Goal: Task Accomplishment & Management: Use online tool/utility

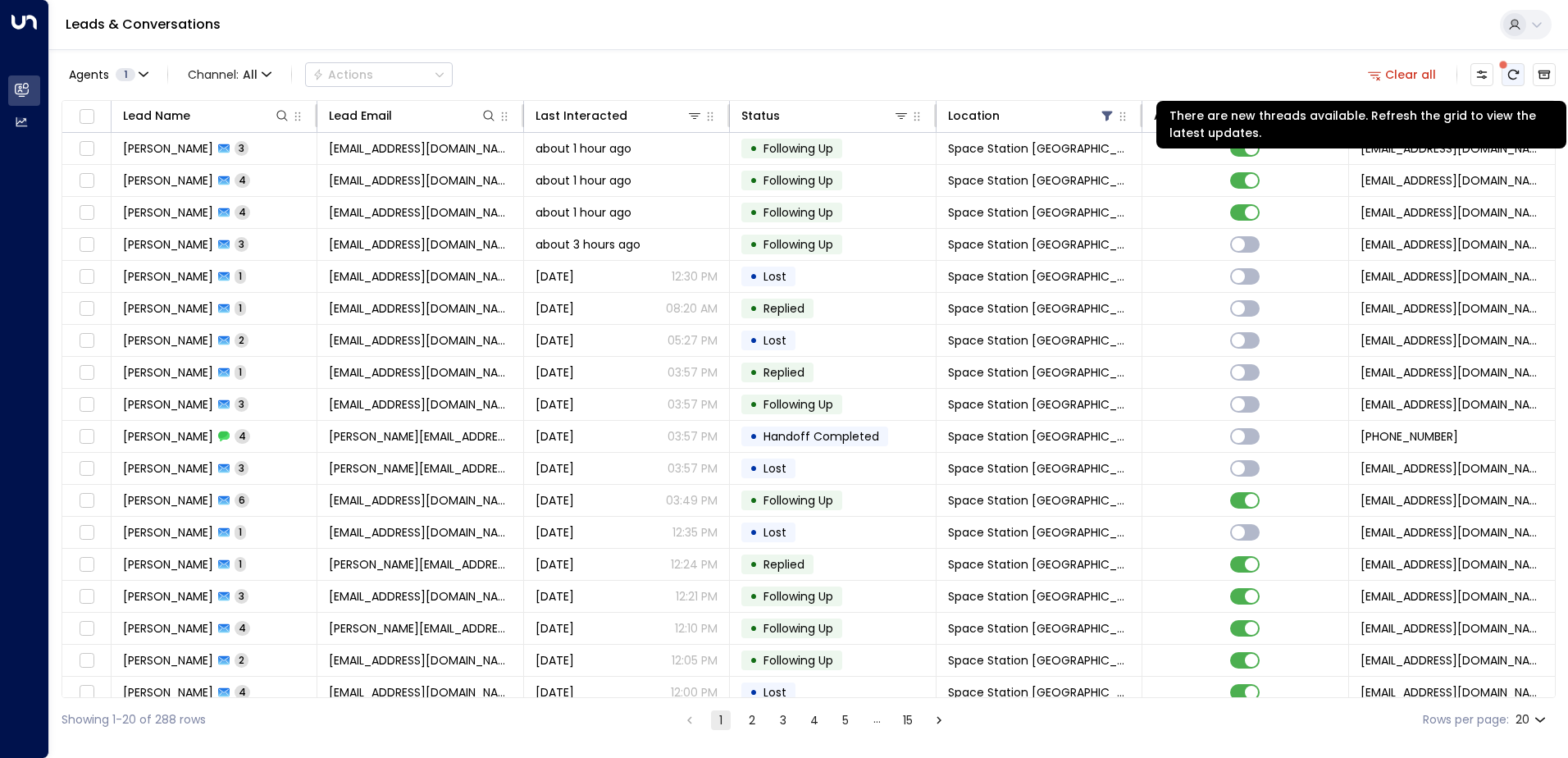
click at [1511, 70] on icon "There are new threads available. Refresh the grid to view the latest updates." at bounding box center [1513, 75] width 13 height 13
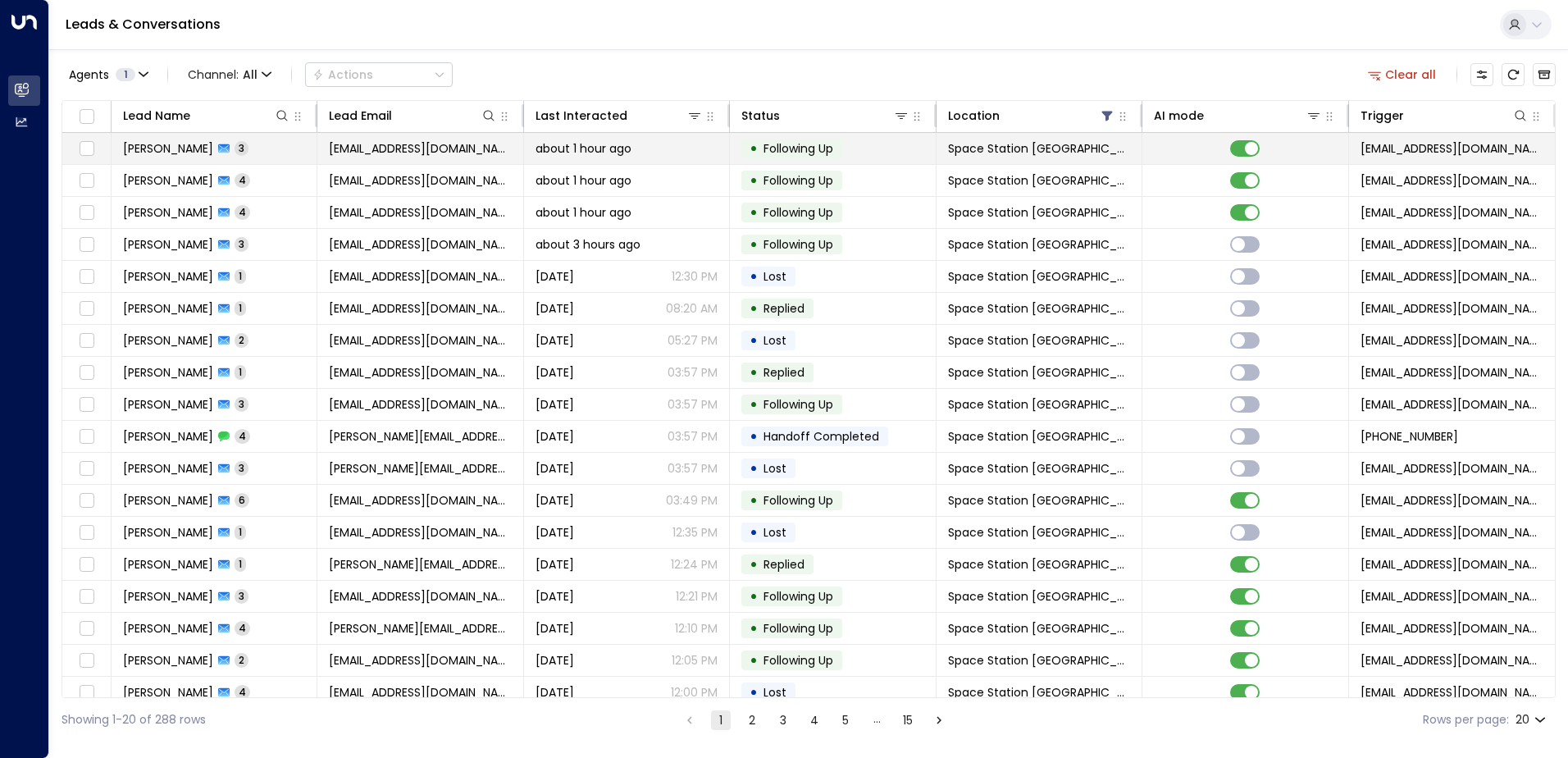
click at [210, 149] on span "[PERSON_NAME]" at bounding box center [168, 148] width 90 height 16
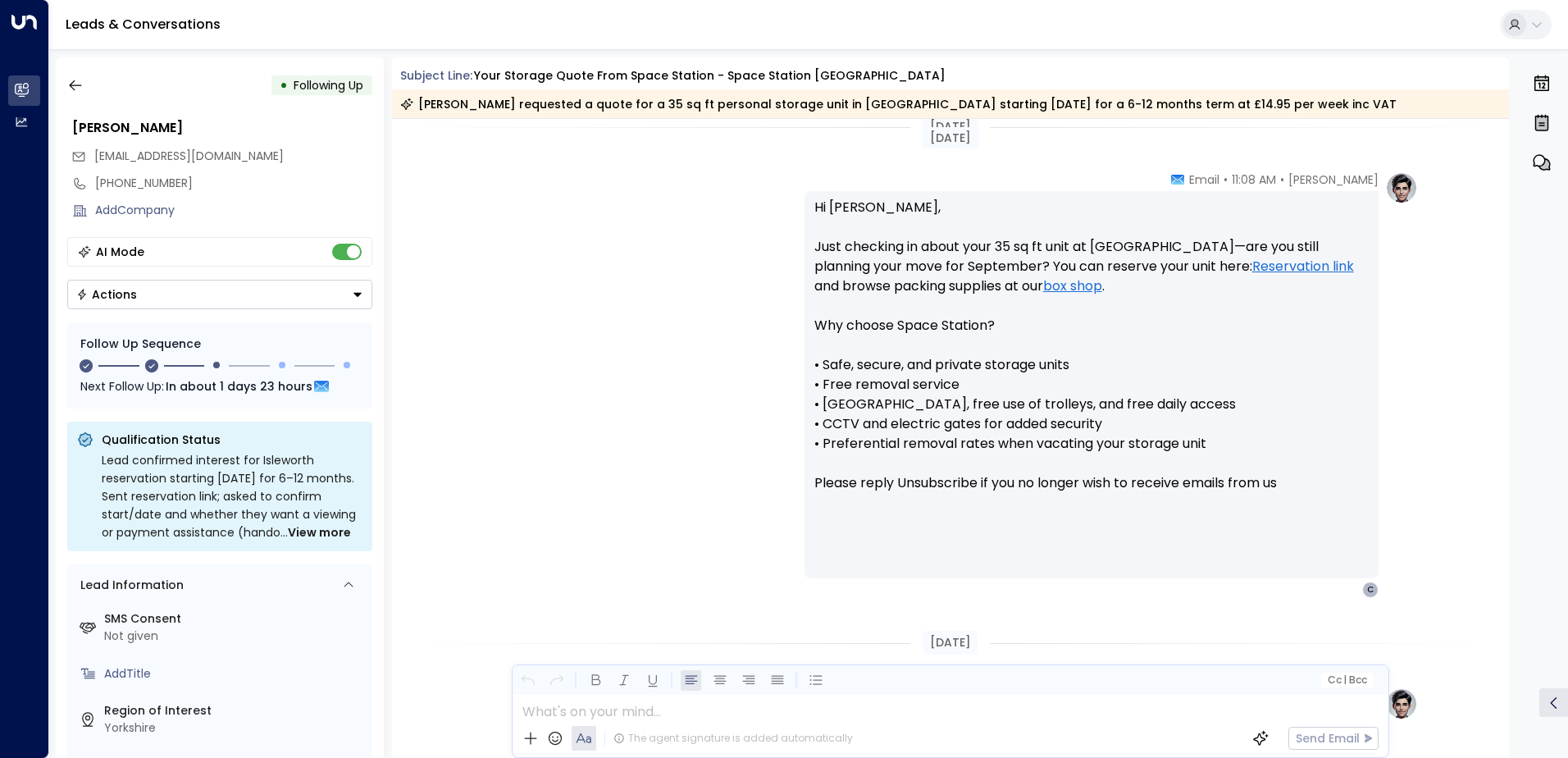
scroll to position [1004, 0]
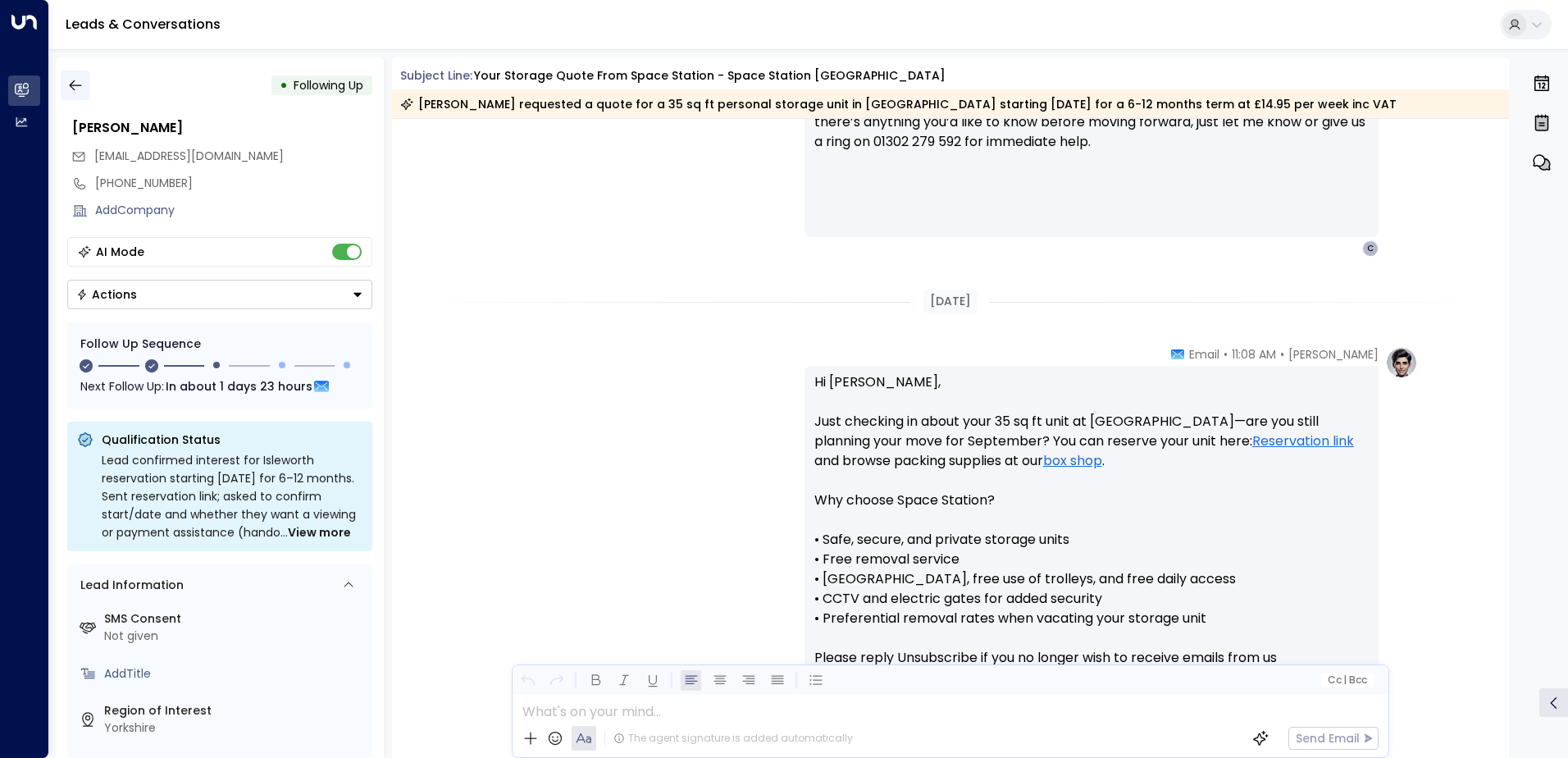
click at [68, 90] on icon "button" at bounding box center [75, 85] width 16 height 16
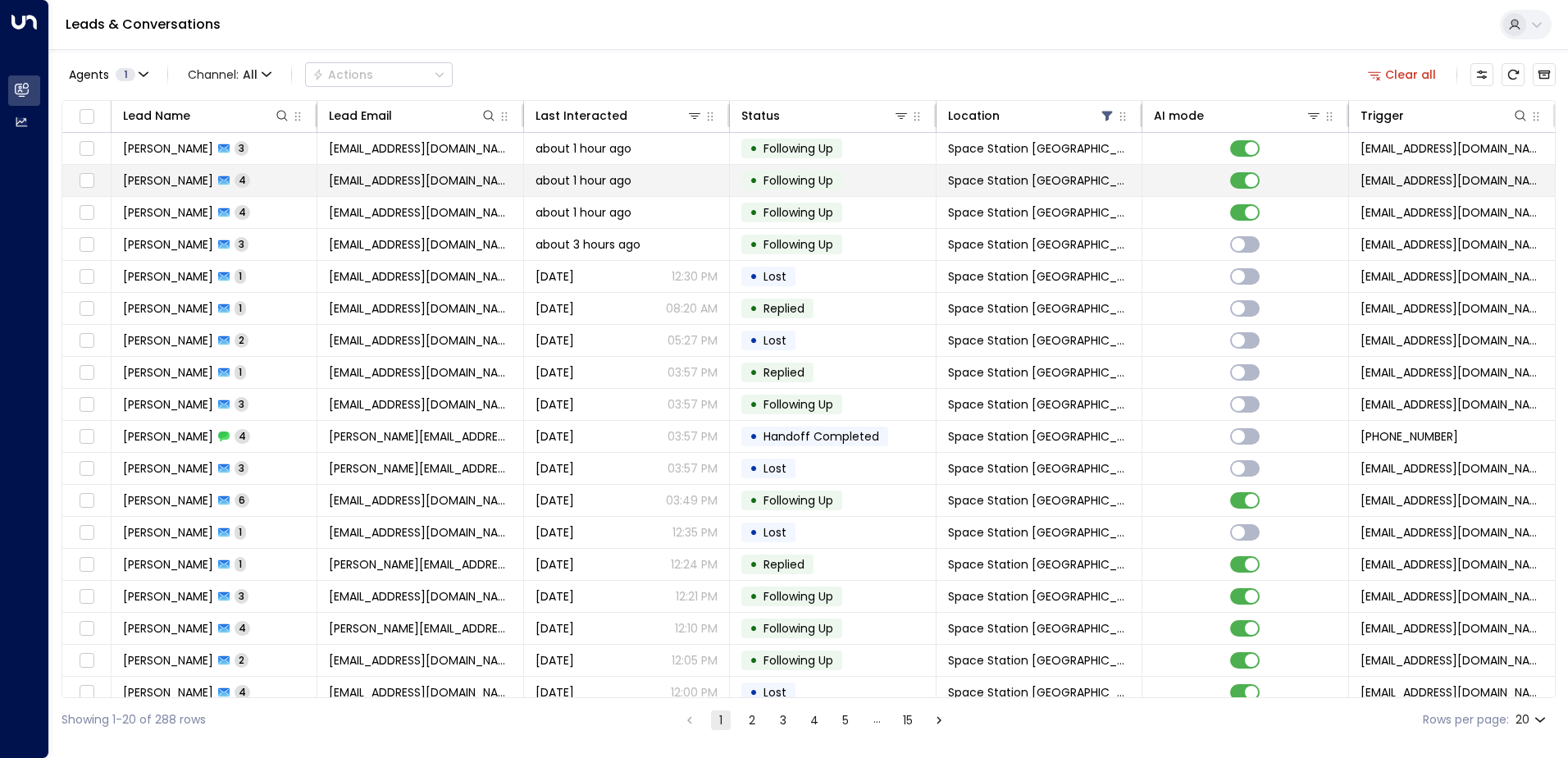
click at [200, 190] on td "[PERSON_NAME] 4" at bounding box center [214, 180] width 206 height 32
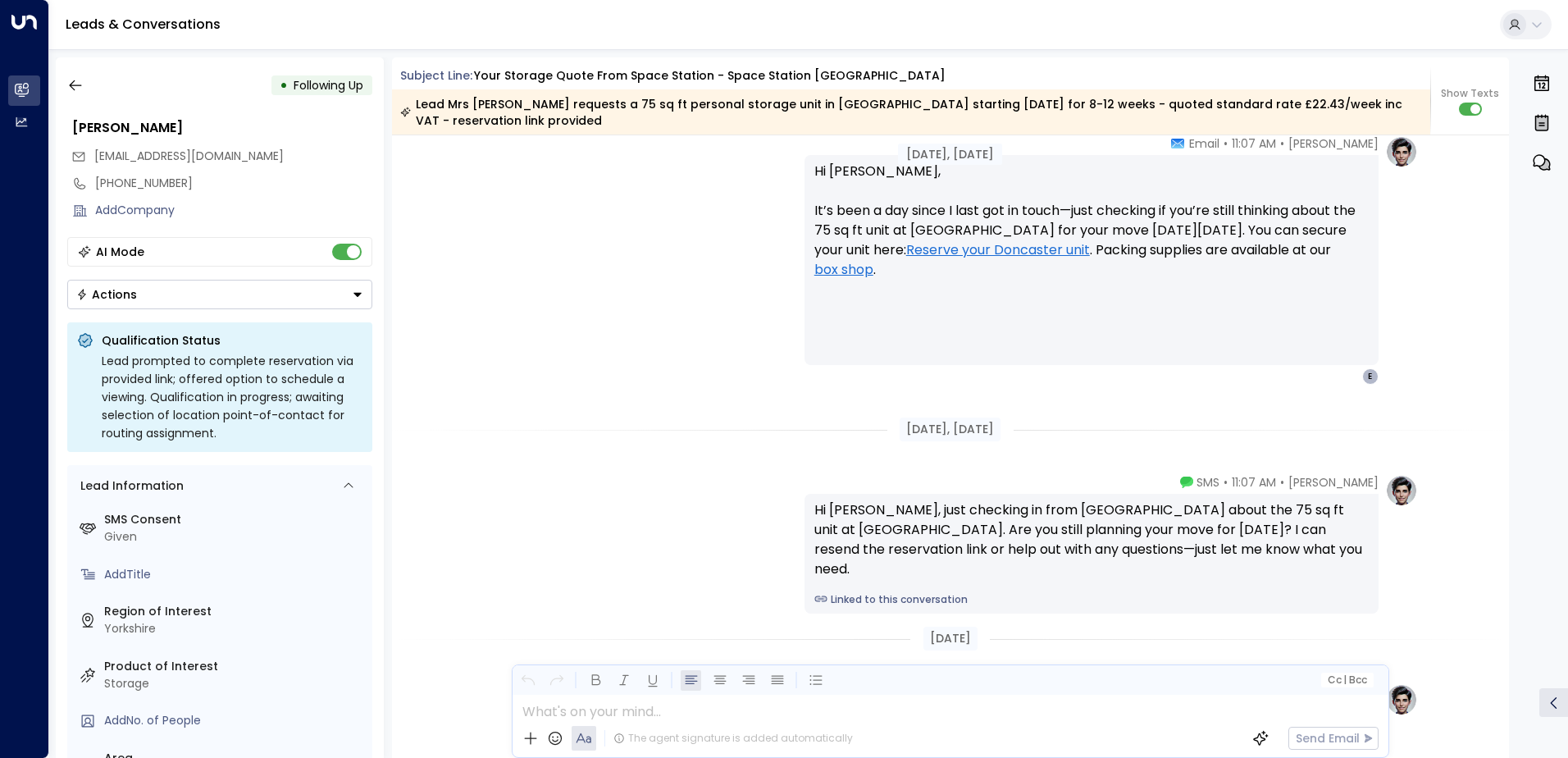
scroll to position [2413, 0]
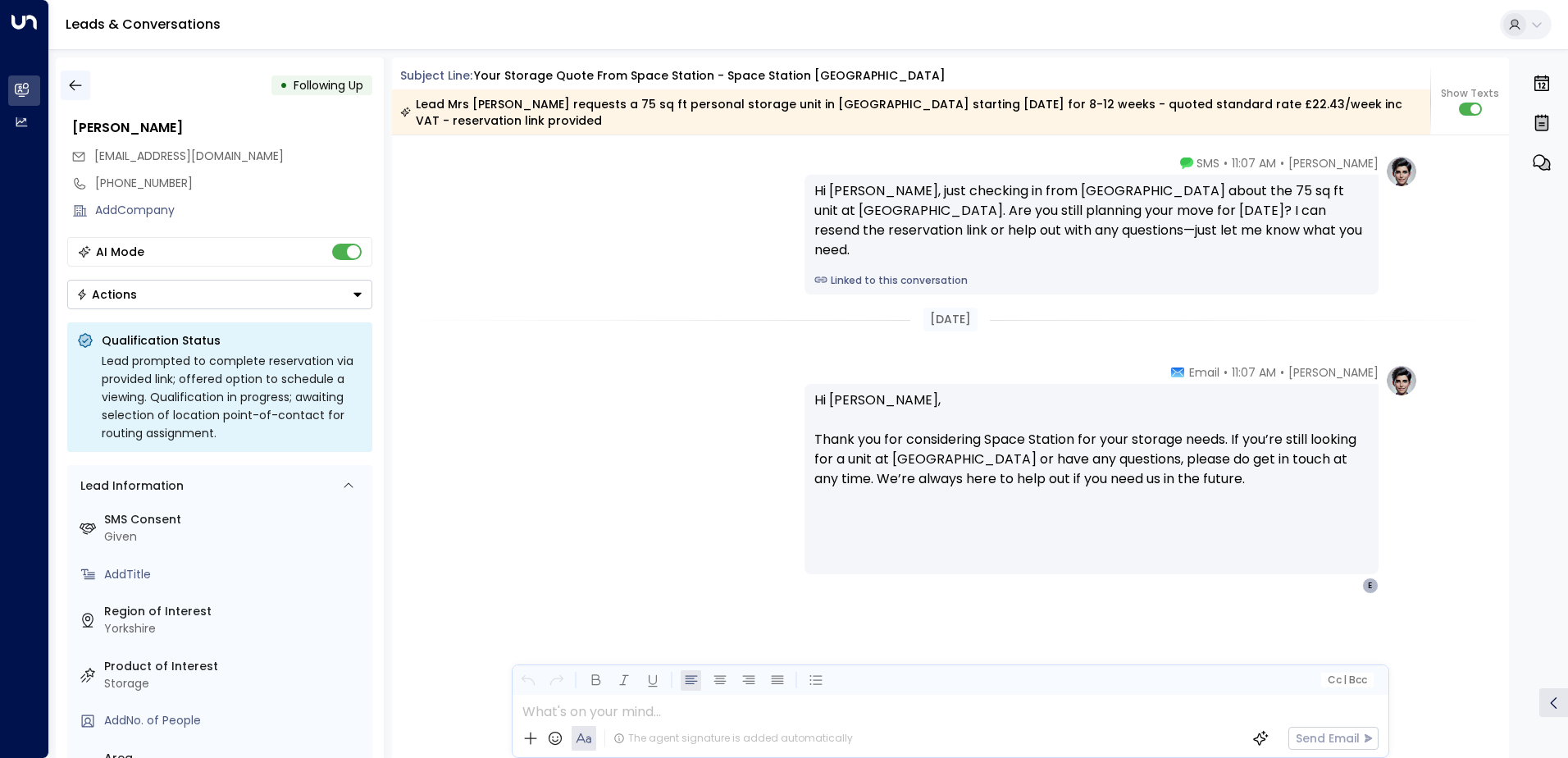
click at [76, 85] on icon "button" at bounding box center [75, 85] width 12 height 11
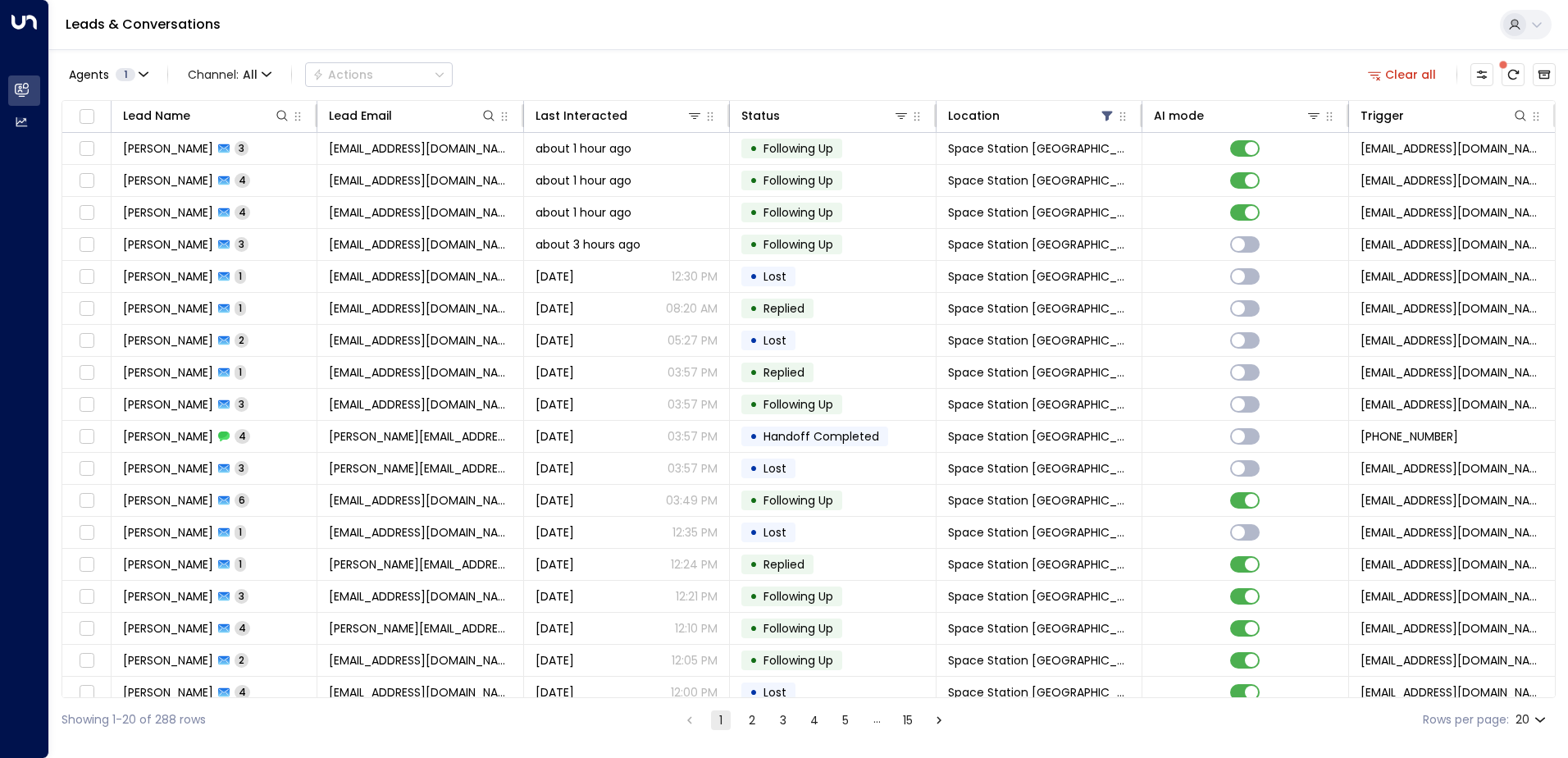
click at [535, 32] on div "Leads & Conversations" at bounding box center [807, 25] width 1518 height 50
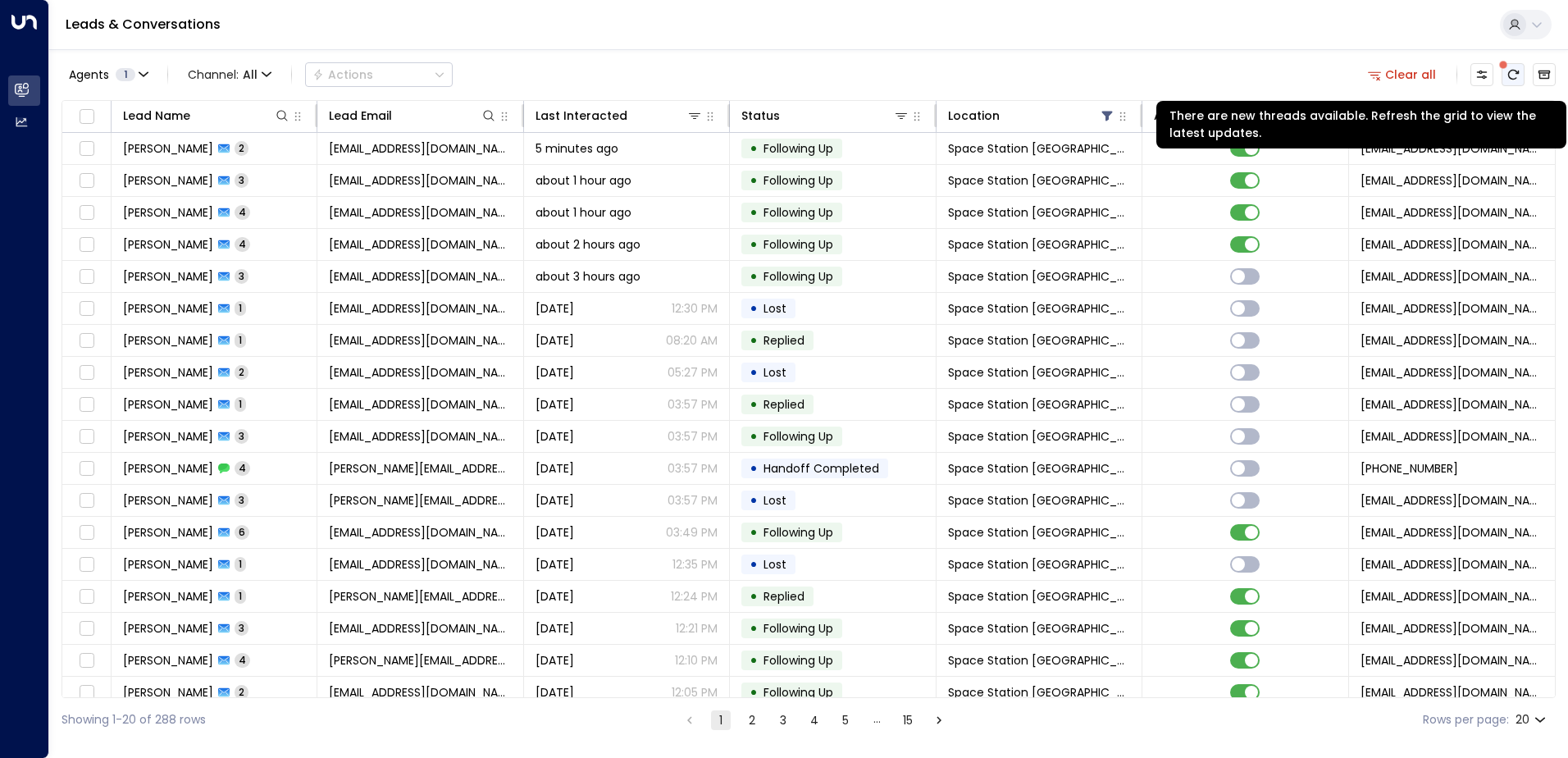
click at [1503, 78] on button "There are new threads available. Refresh the grid to view the latest updates." at bounding box center [1513, 75] width 23 height 23
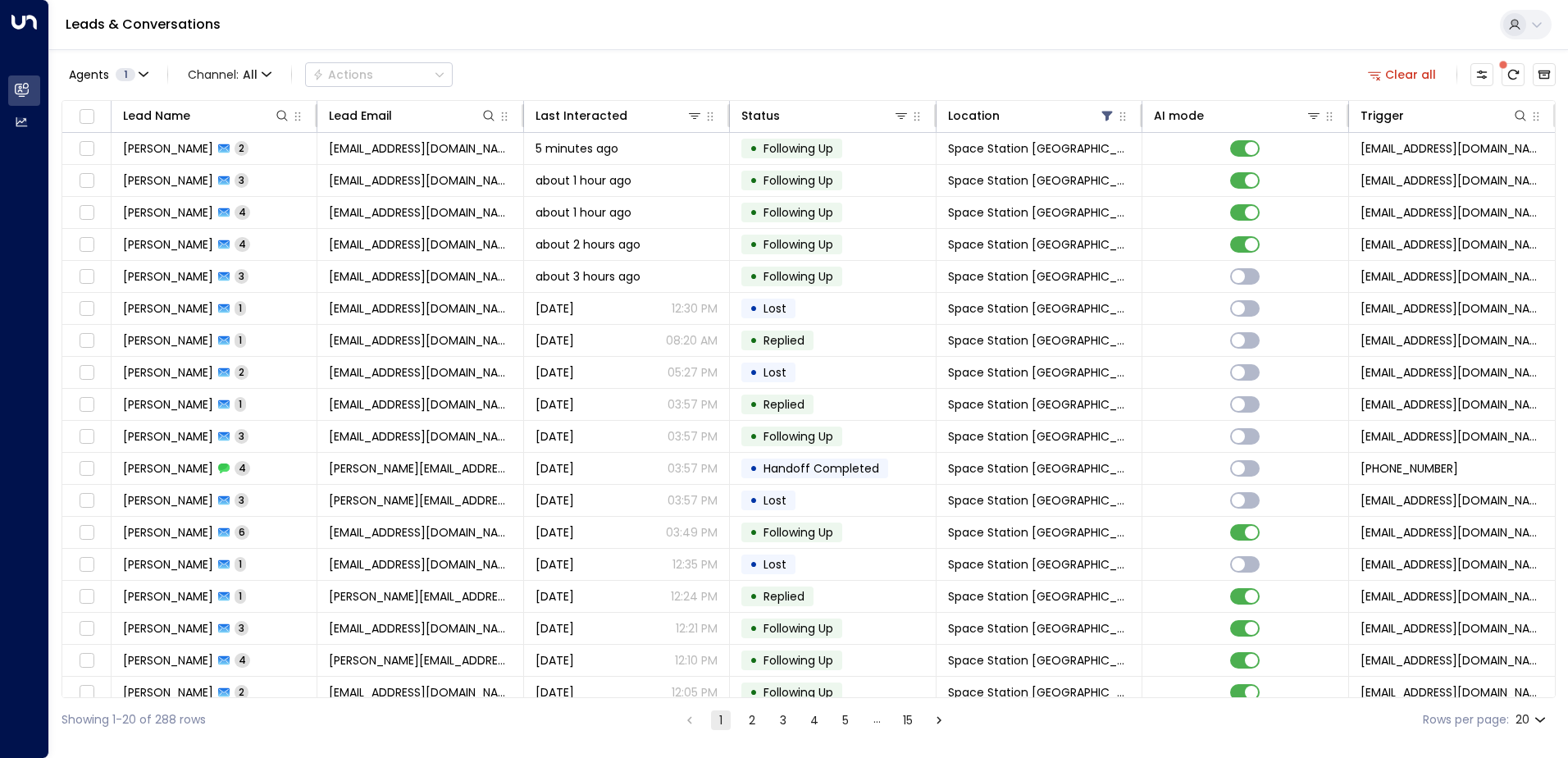
click at [641, 31] on div "Leads & Conversations" at bounding box center [807, 25] width 1518 height 50
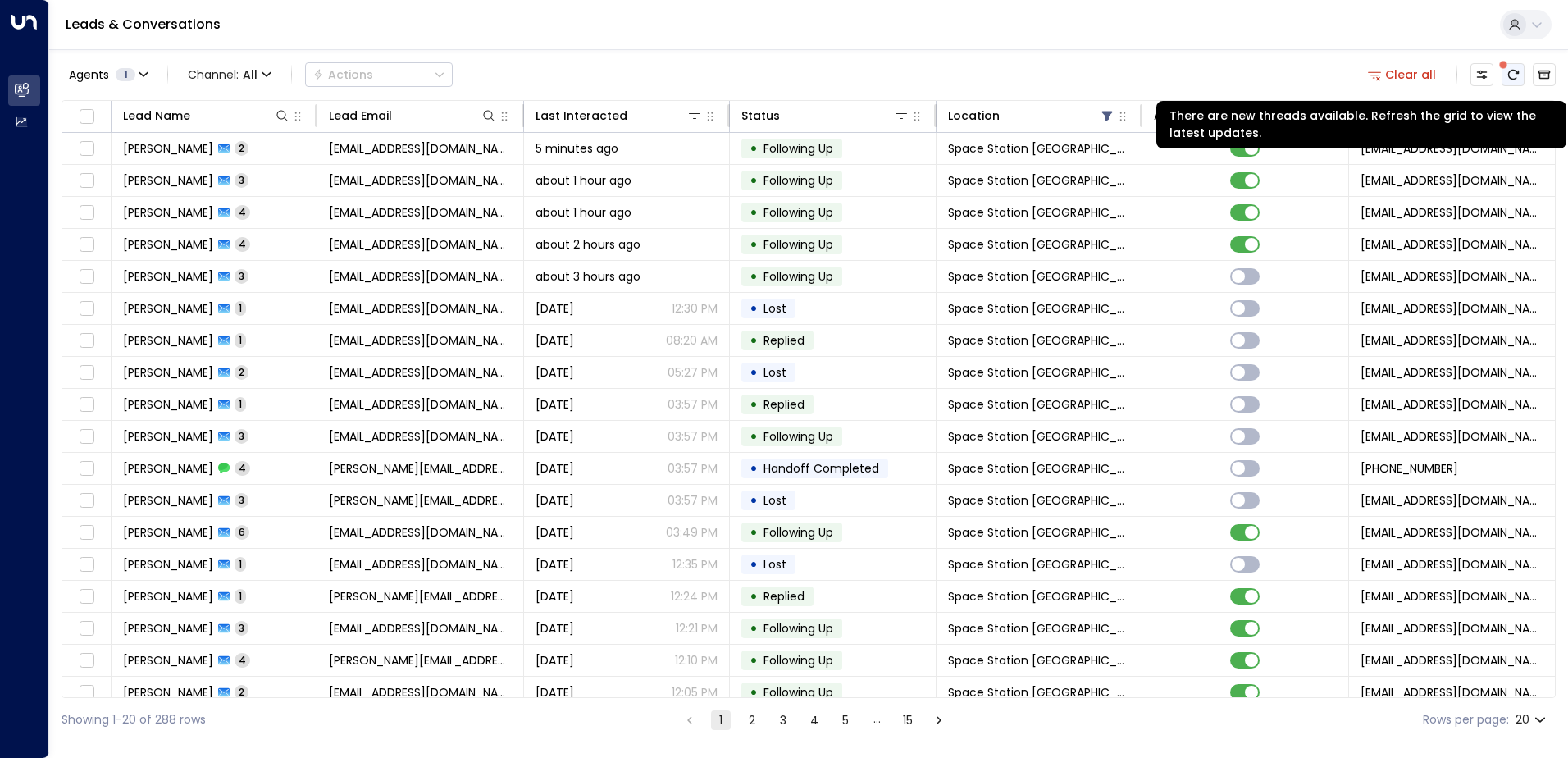
click at [1510, 77] on icon "There are new threads available. Refresh the grid to view the latest updates." at bounding box center [1513, 75] width 13 height 13
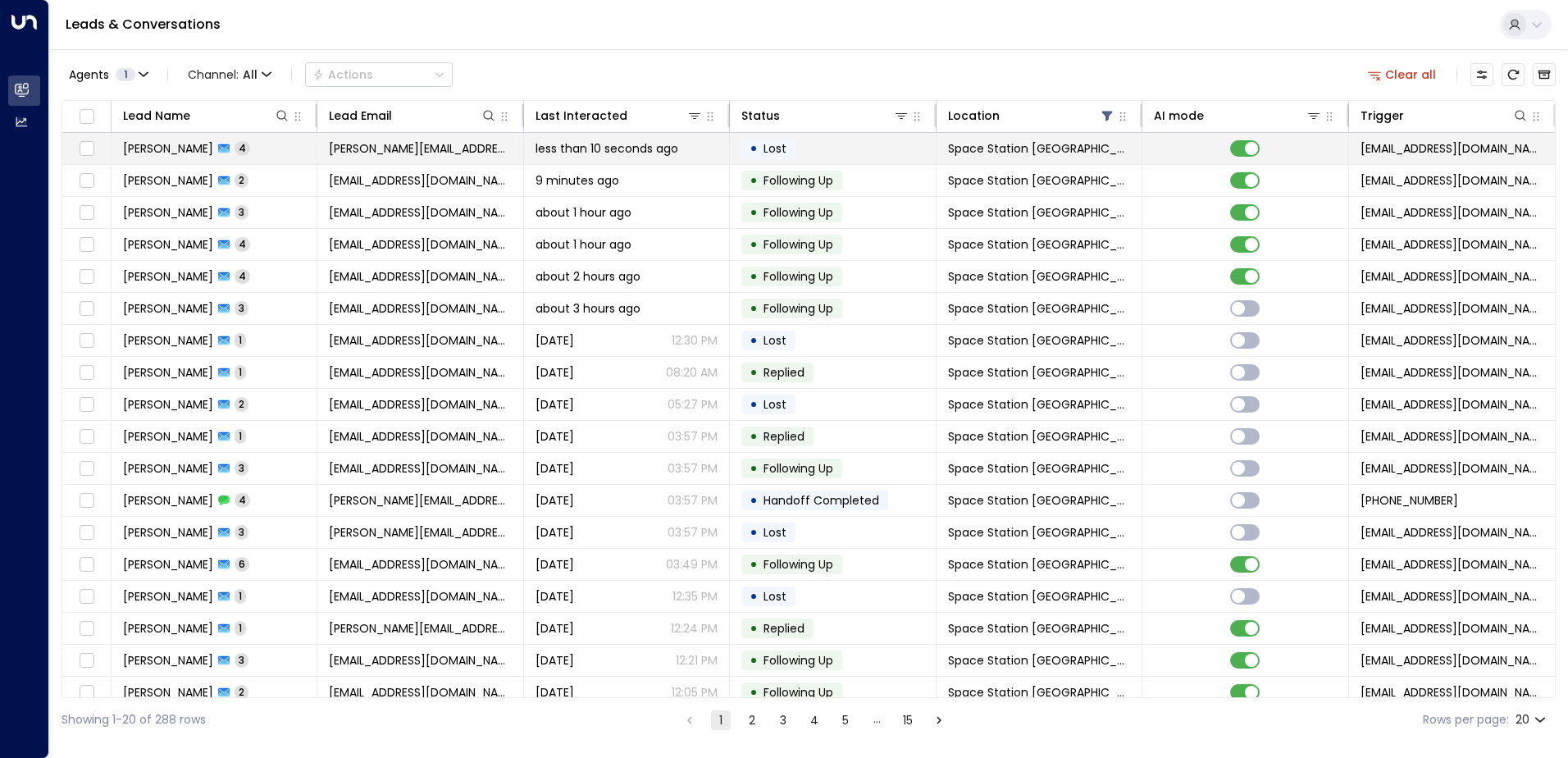
click at [156, 150] on span "[PERSON_NAME]" at bounding box center [168, 148] width 90 height 16
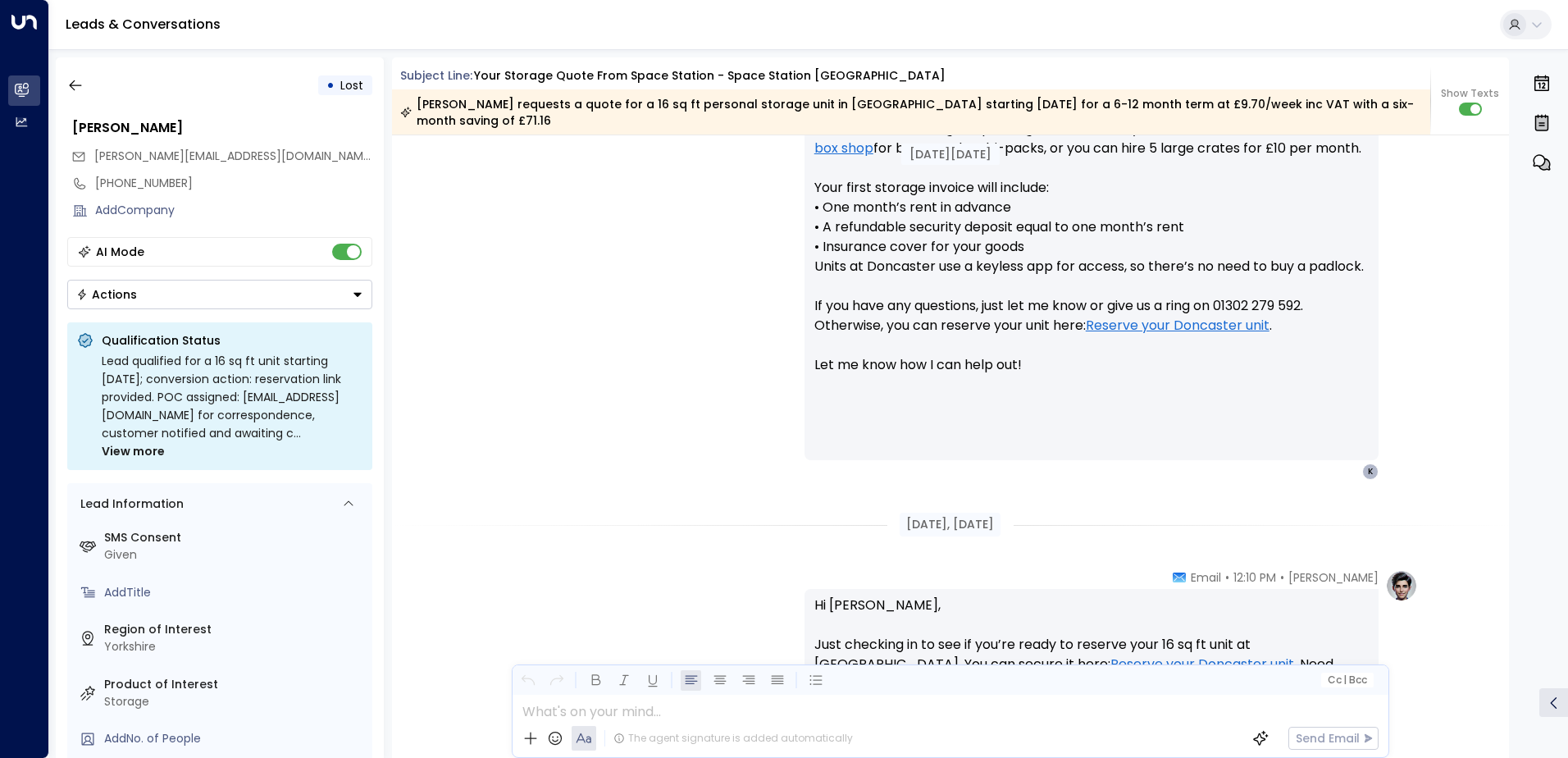
scroll to position [662, 0]
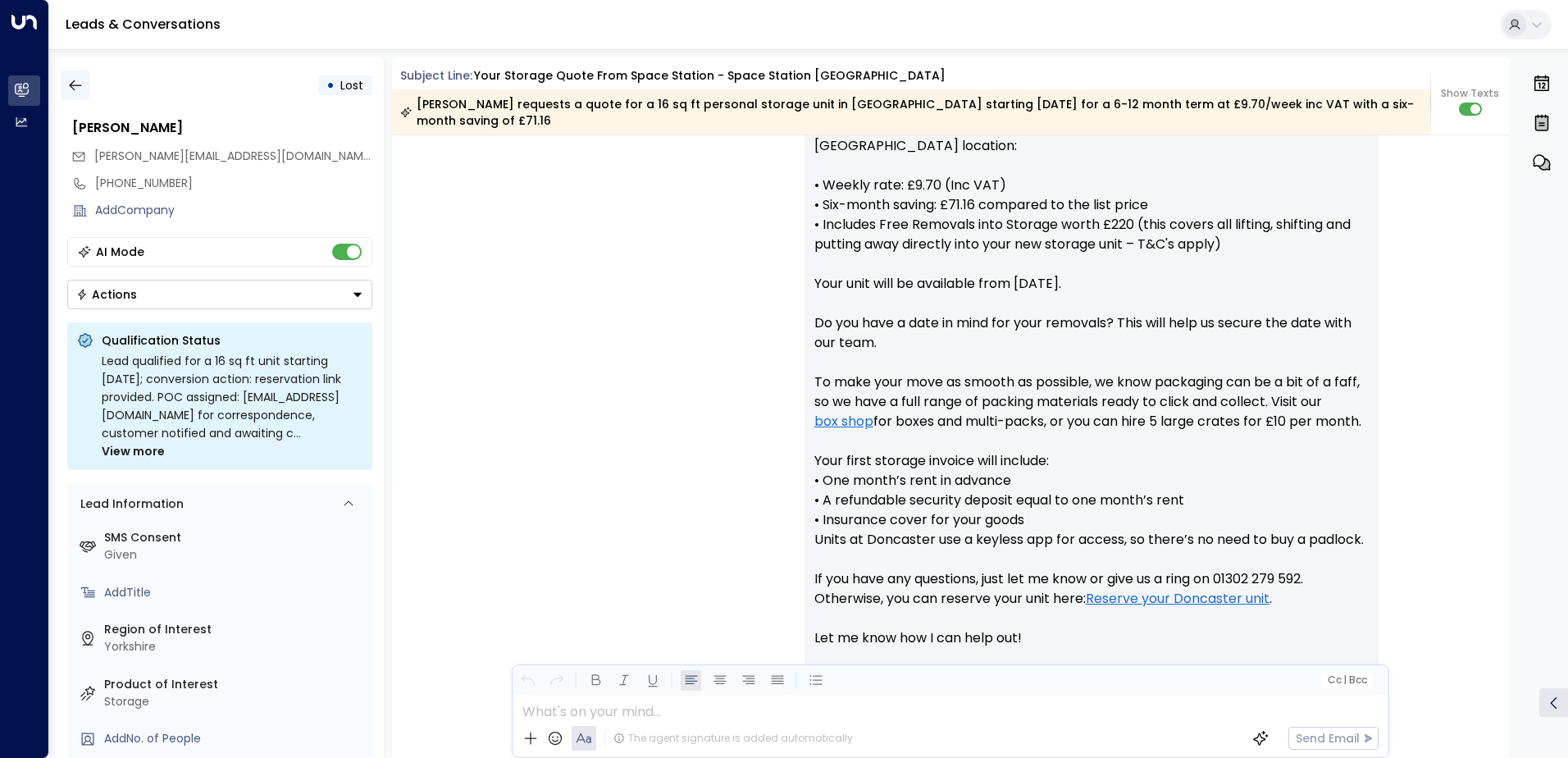
click at [74, 85] on icon "button" at bounding box center [75, 85] width 12 height 11
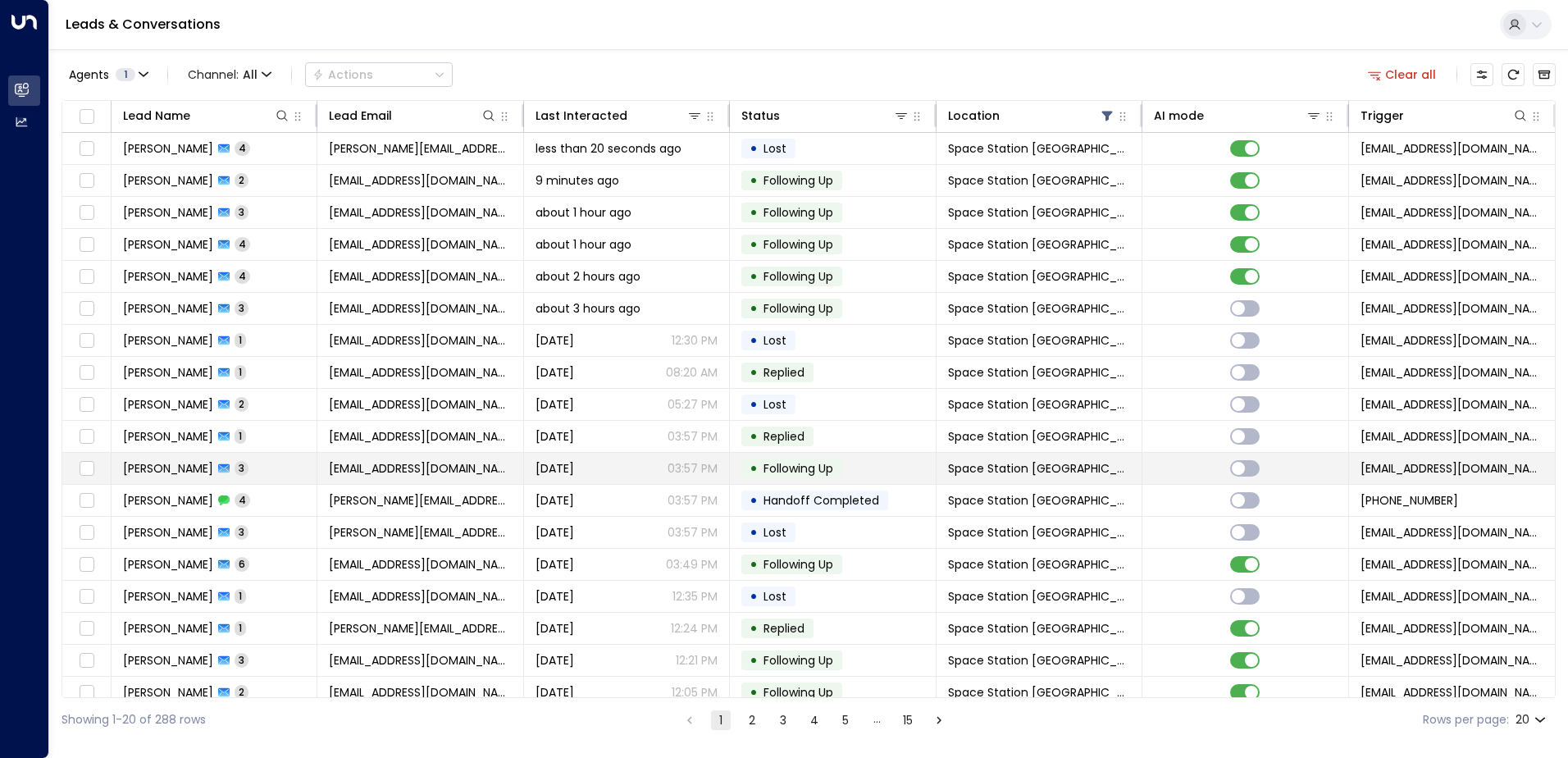
scroll to position [80, 0]
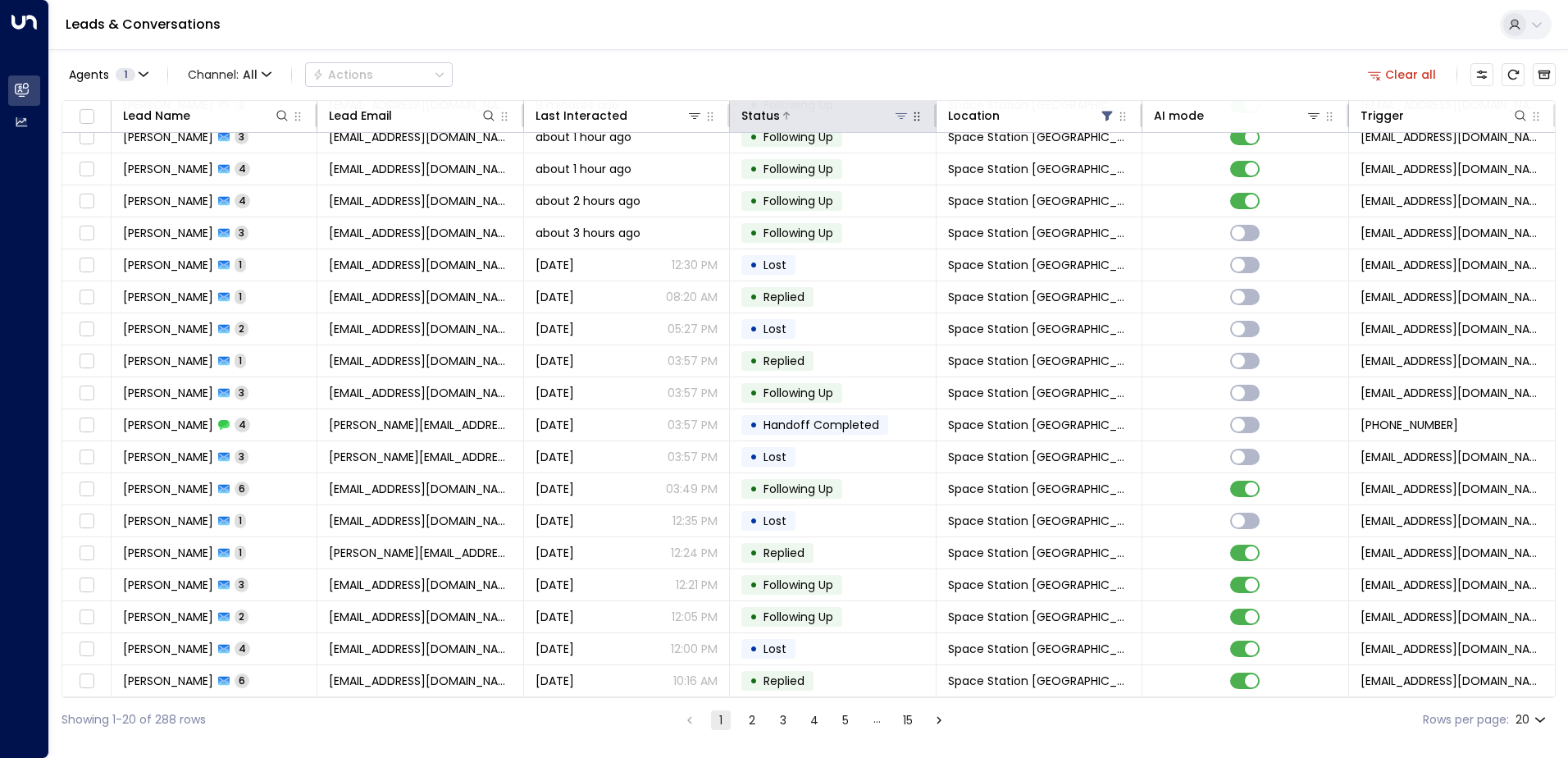
click at [897, 118] on icon at bounding box center [901, 116] width 13 height 13
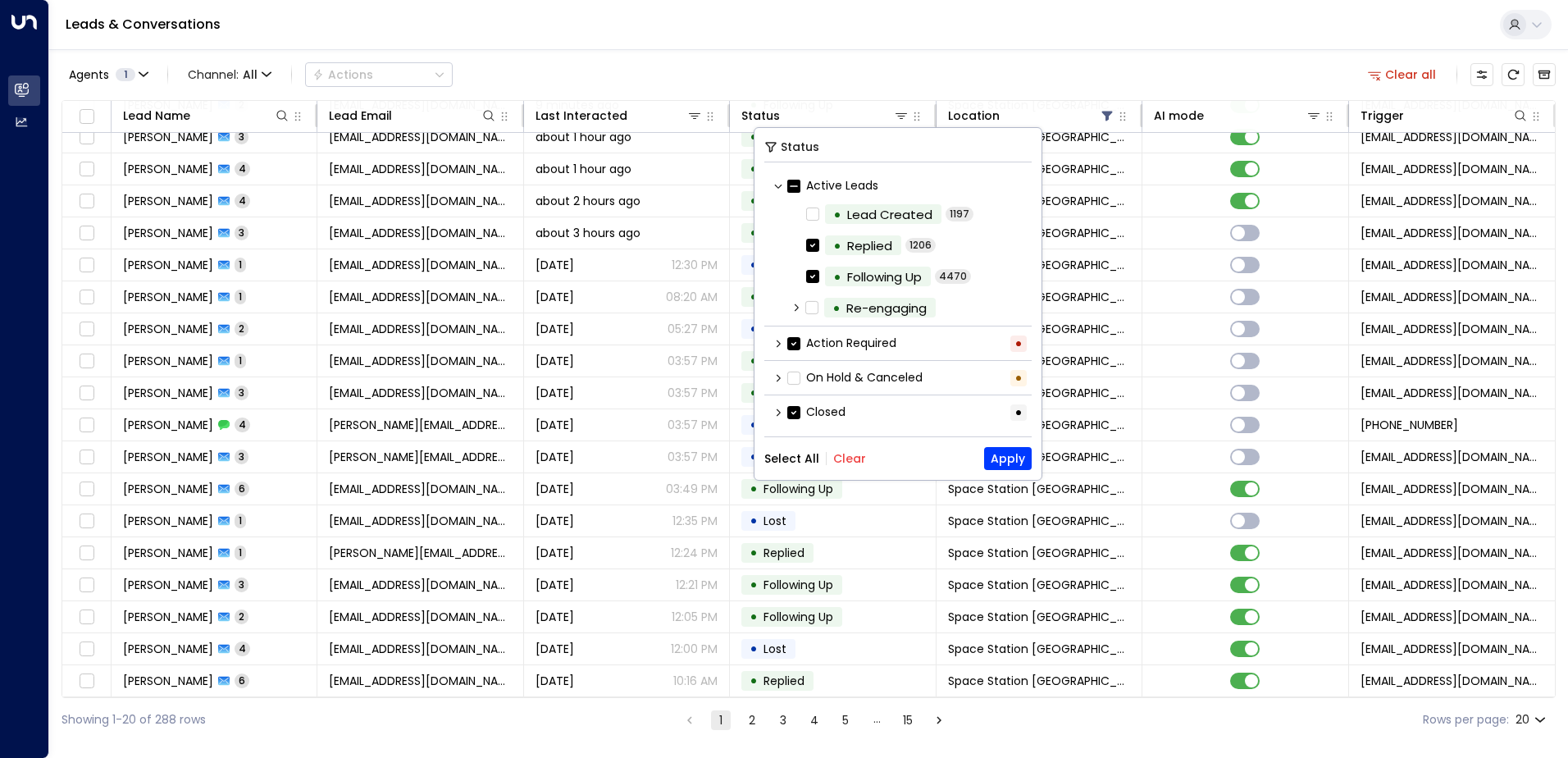
scroll to position [2, 0]
click at [796, 420] on div "Closed •" at bounding box center [897, 411] width 267 height 27
click at [797, 304] on icon at bounding box center [796, 306] width 4 height 8
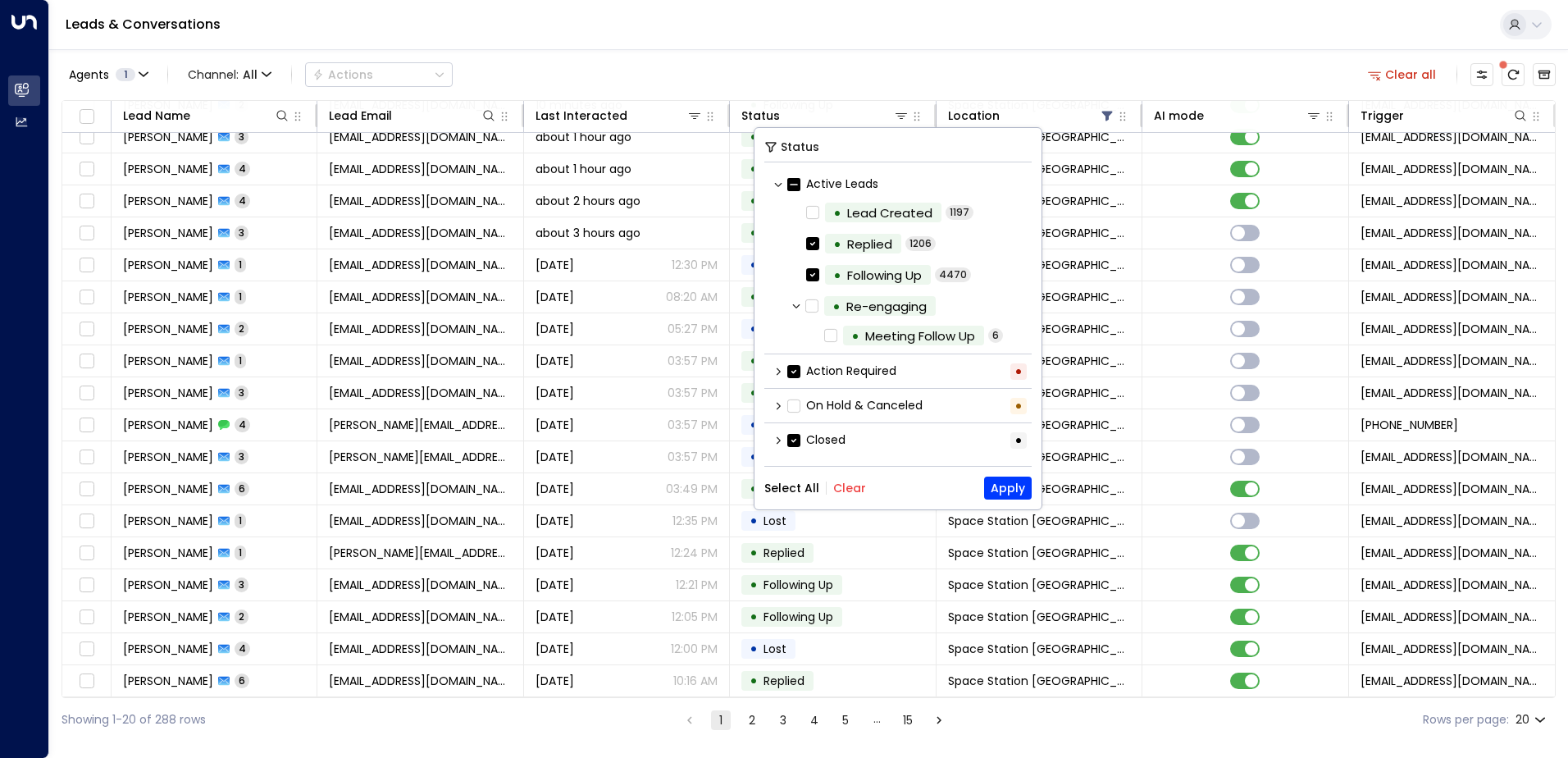
click at [778, 186] on icon at bounding box center [779, 184] width 8 height 4
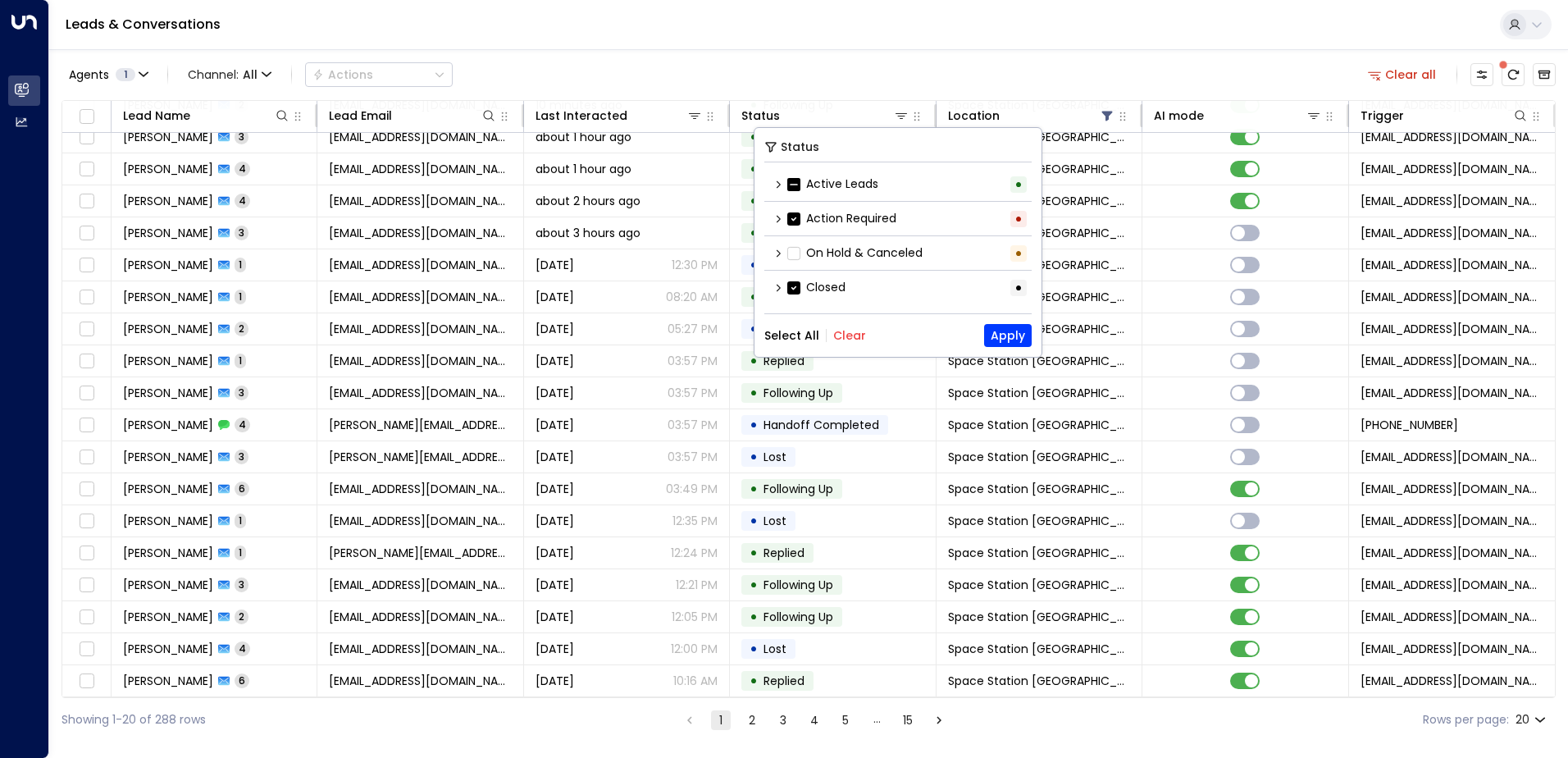
click at [778, 186] on icon at bounding box center [779, 185] width 4 height 8
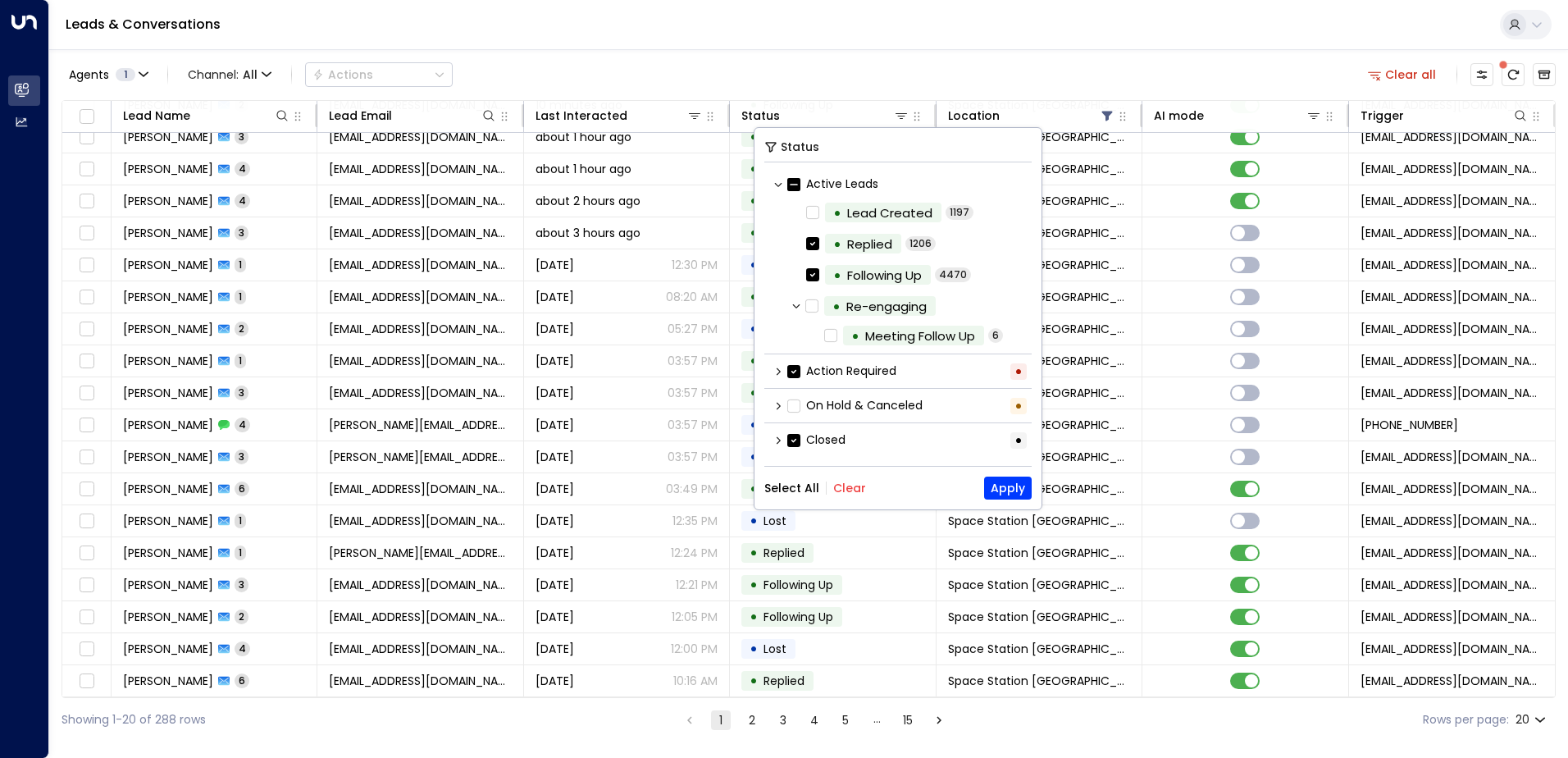
click at [783, 405] on icon at bounding box center [778, 406] width 10 height 10
click at [775, 372] on icon at bounding box center [778, 371] width 10 height 10
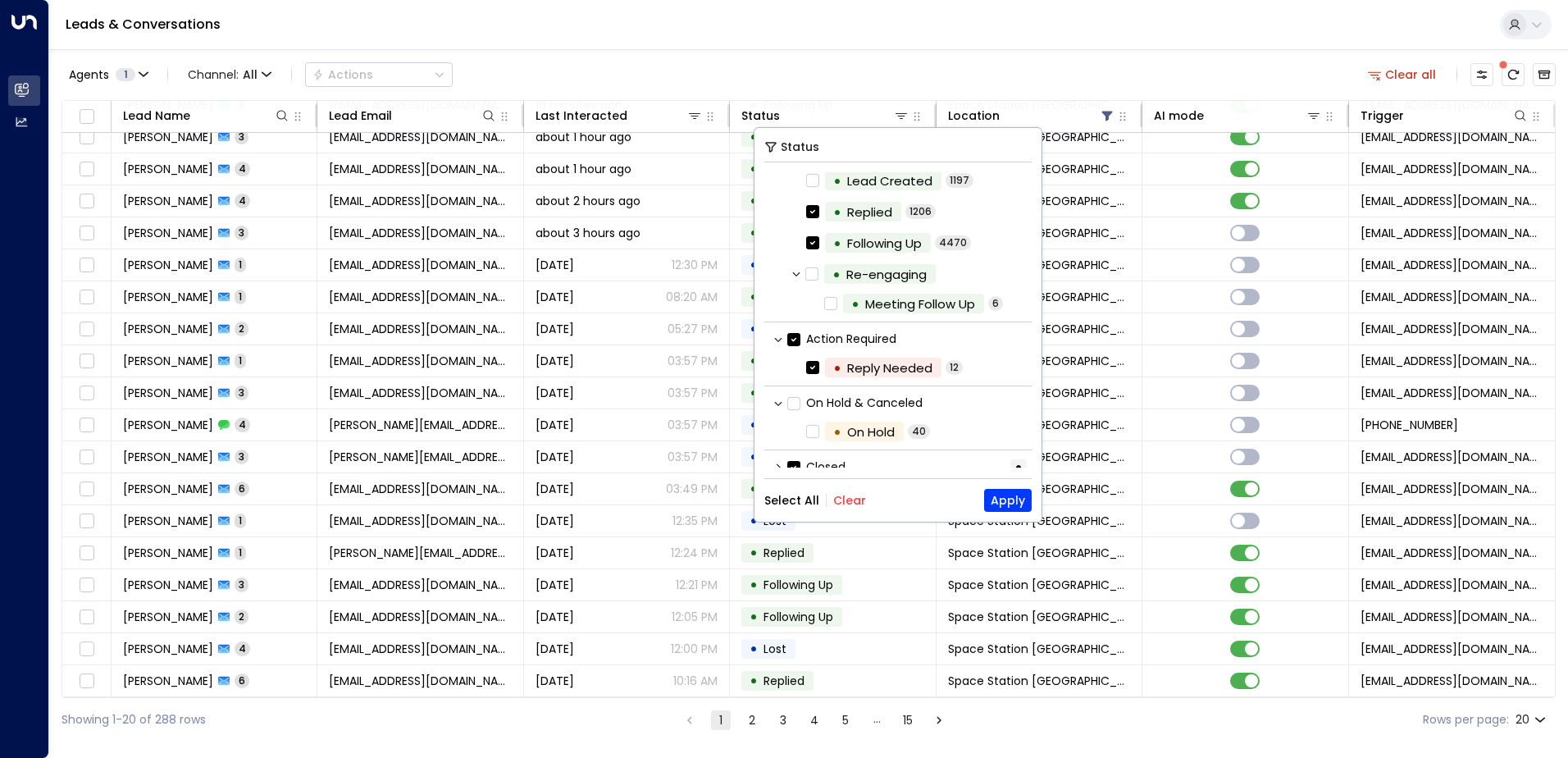
scroll to position [49, 0]
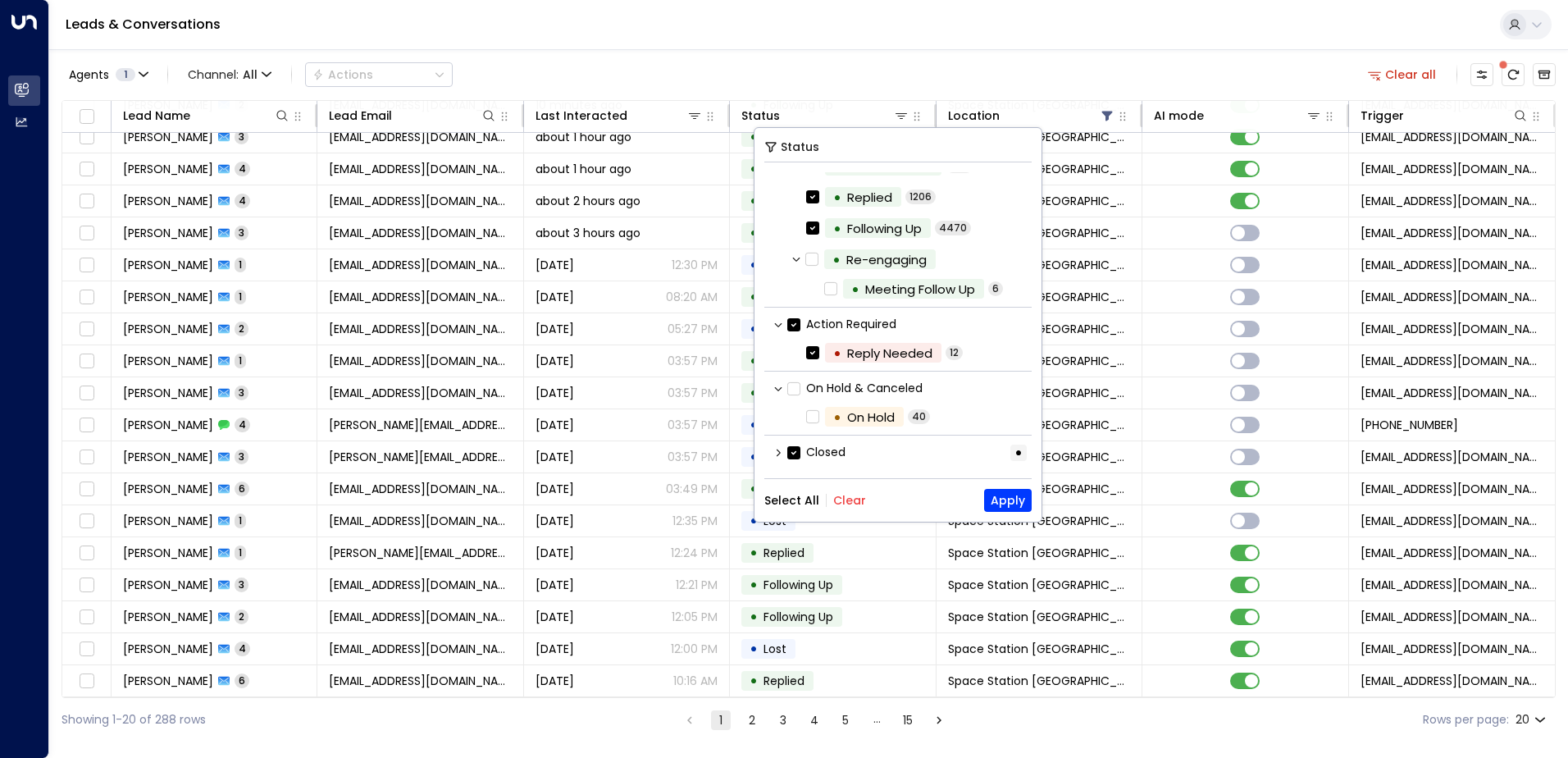
click at [781, 455] on icon at bounding box center [778, 453] width 10 height 10
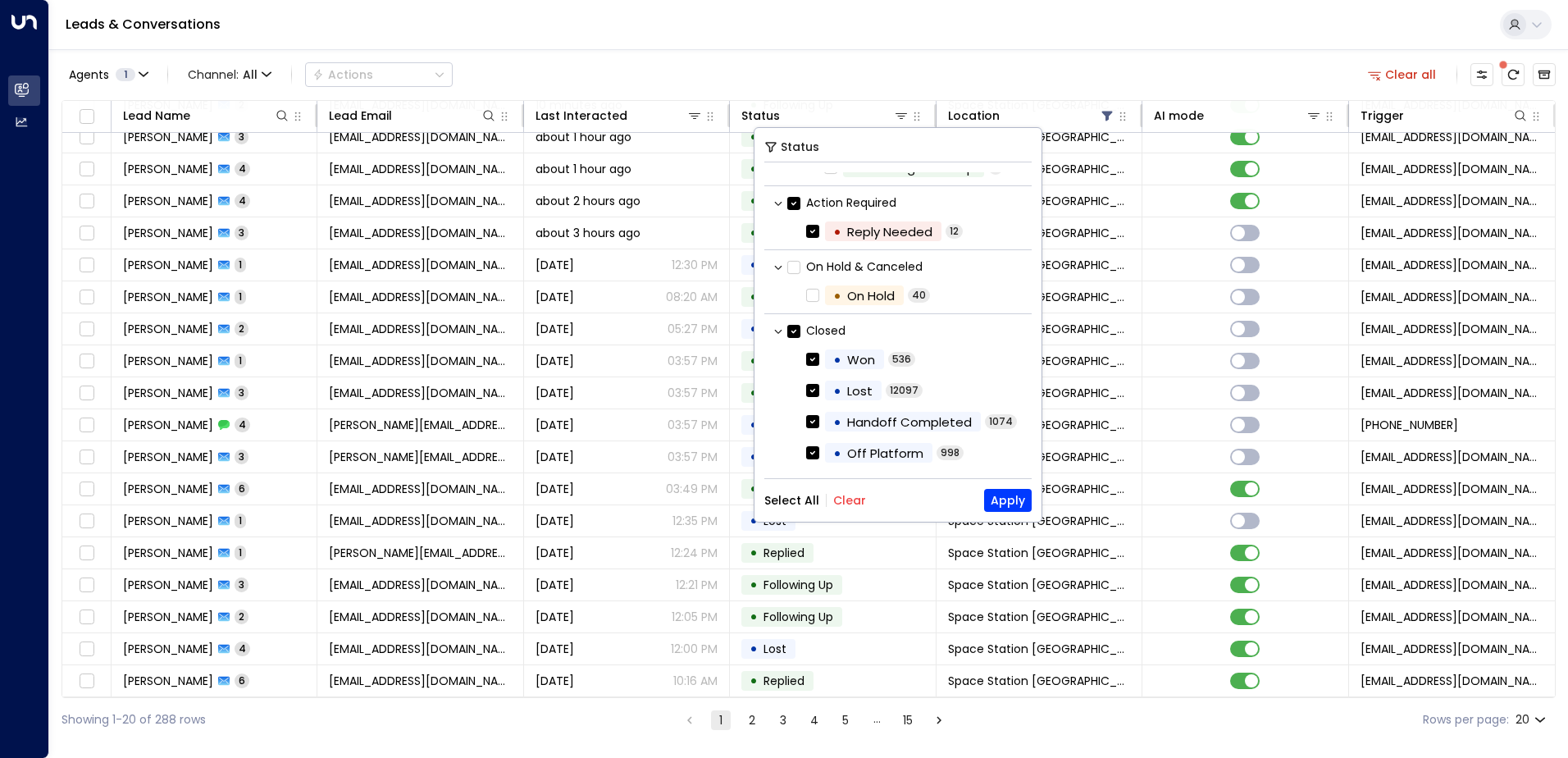
click at [880, 82] on div "Agents 1 Channel: All Actions Clear all" at bounding box center [807, 75] width 1493 height 34
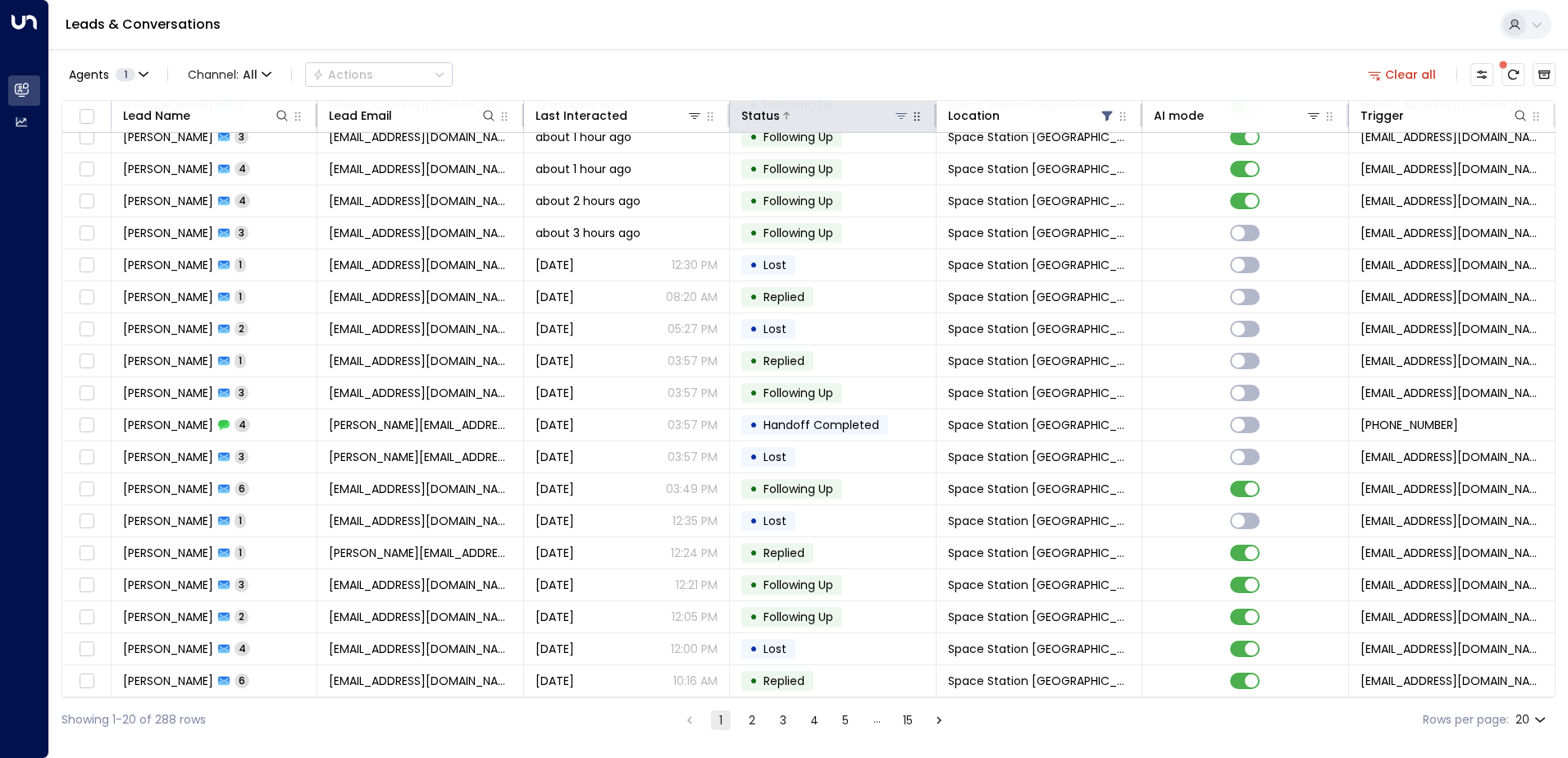
click at [894, 117] on icon at bounding box center [901, 116] width 13 height 13
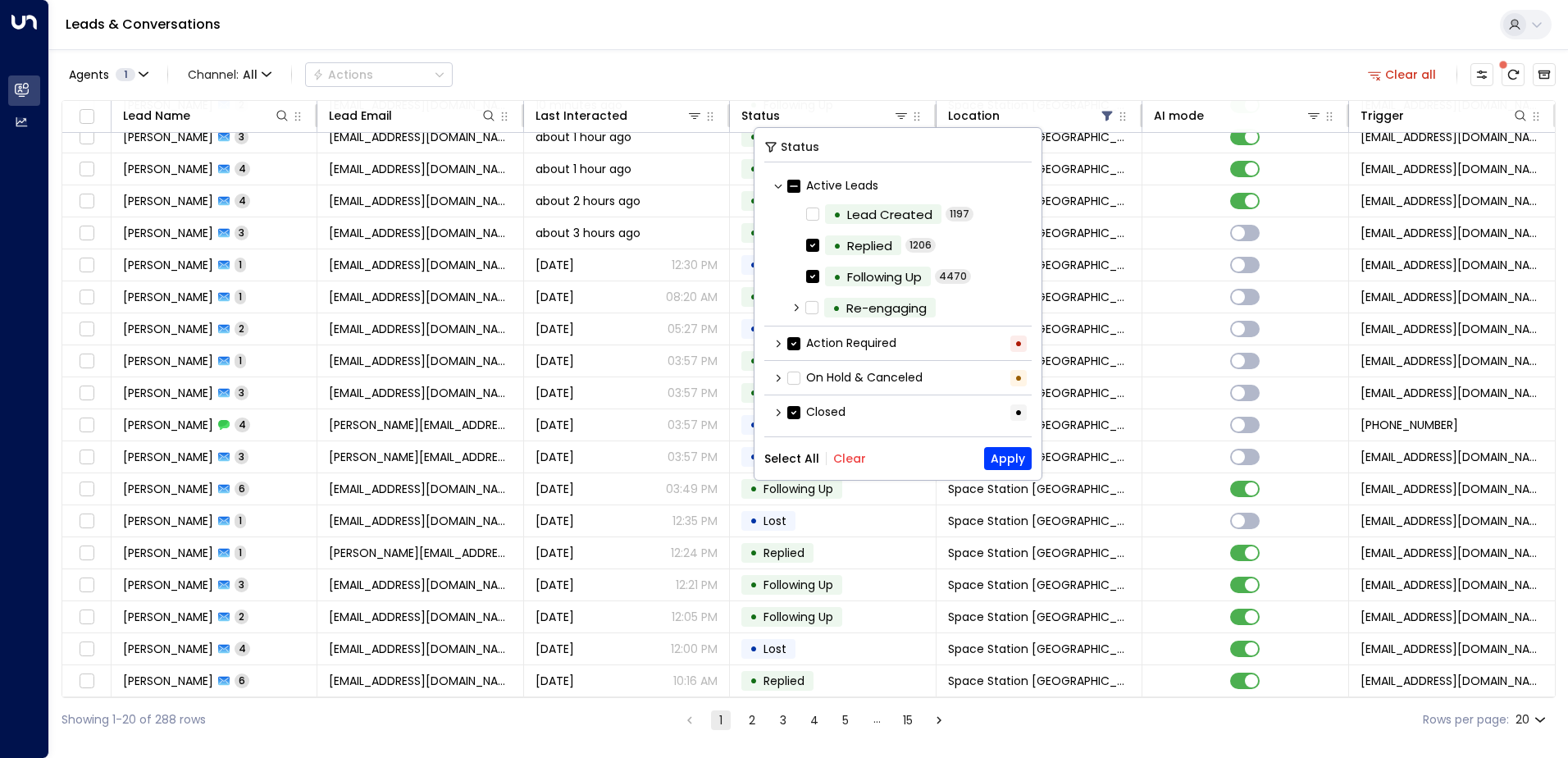
click at [851, 461] on button "Clear" at bounding box center [850, 458] width 33 height 13
click at [780, 347] on icon at bounding box center [778, 344] width 10 height 10
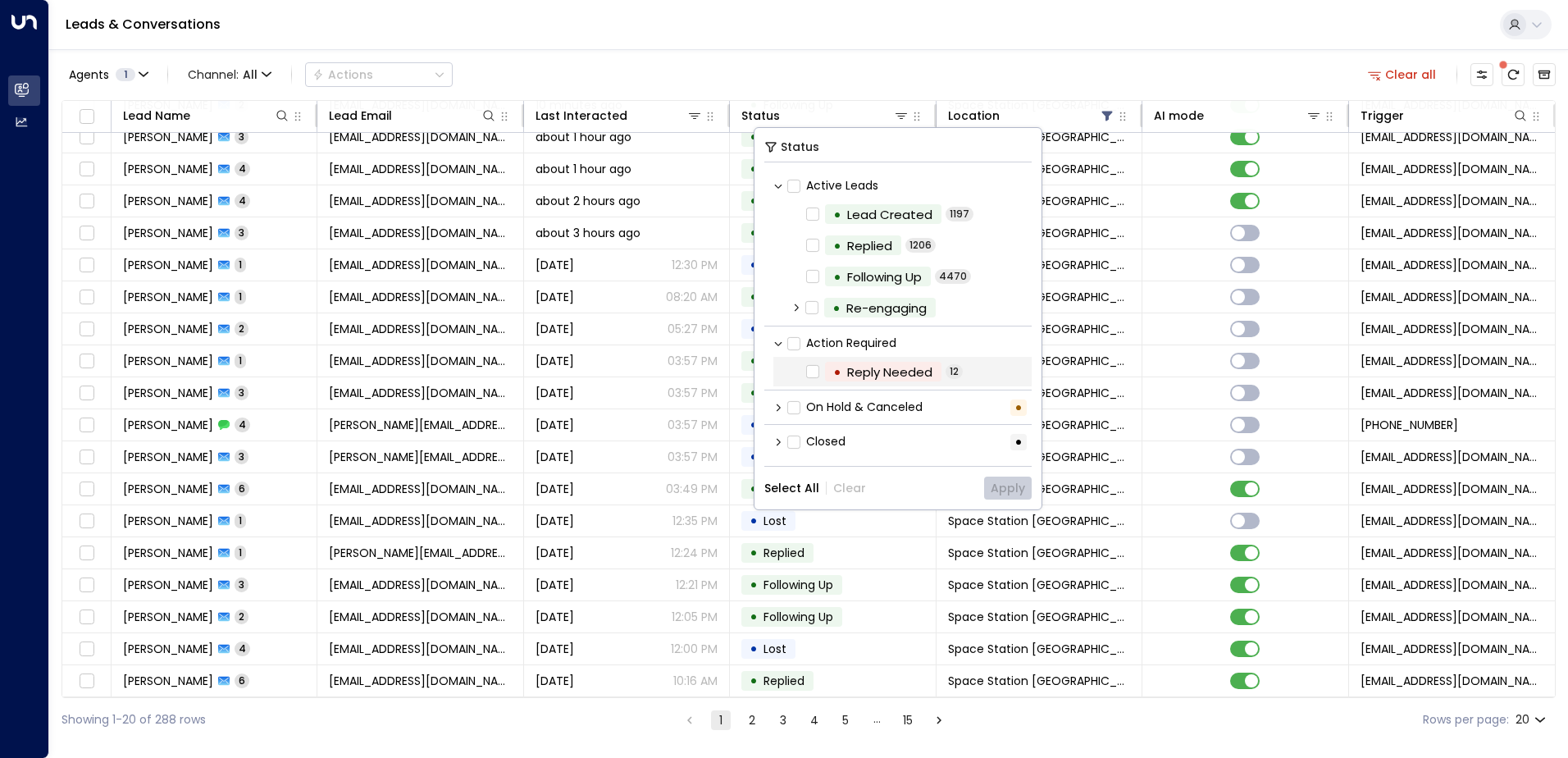
click at [894, 373] on div "Reply Needed" at bounding box center [889, 372] width 85 height 19
click at [999, 489] on button "Apply" at bounding box center [1007, 488] width 48 height 23
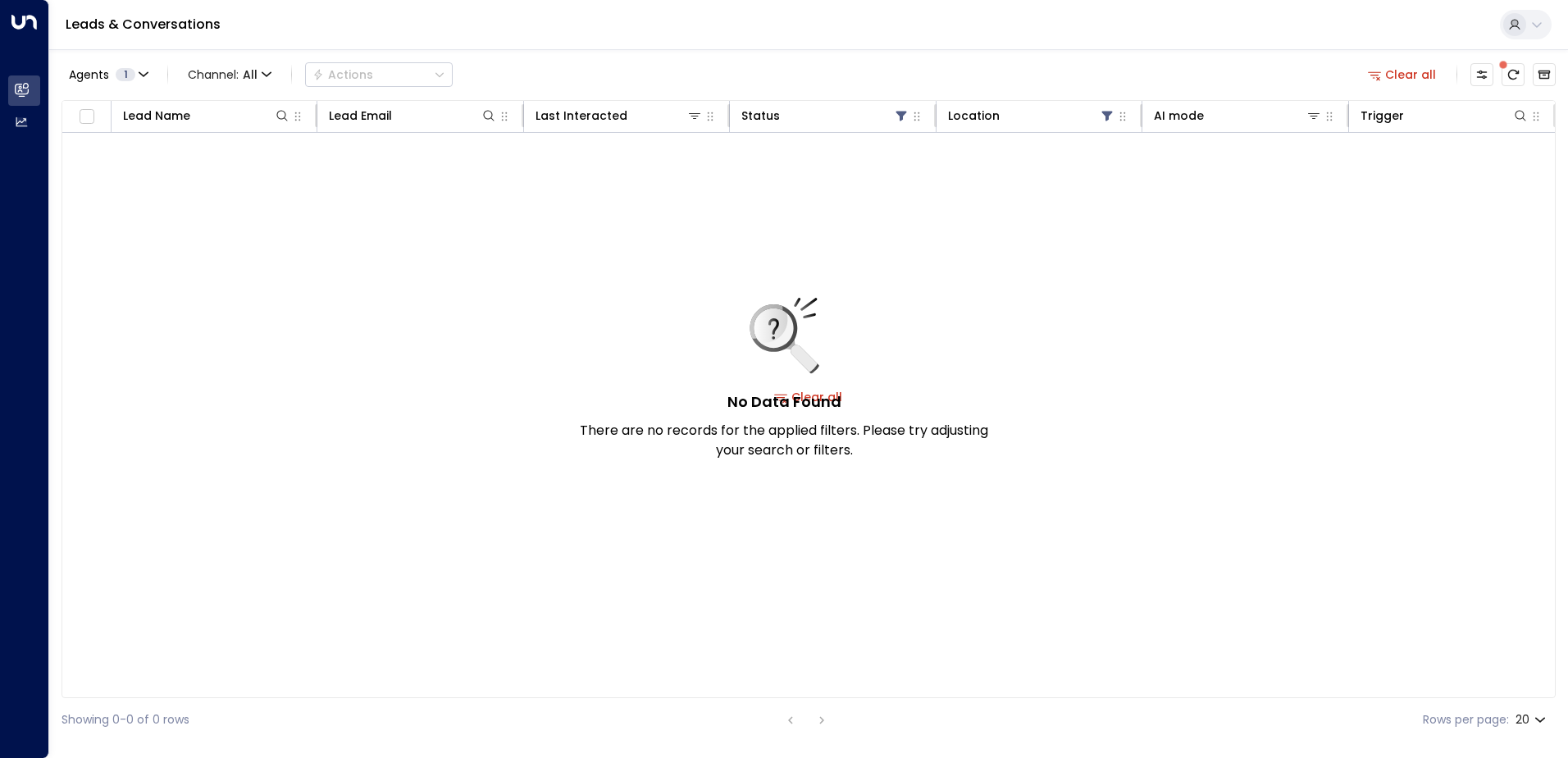
click at [1025, 322] on div "No Data Found There are no records for the applied filters. Please try adjustin…" at bounding box center [808, 397] width 1492 height 528
click at [1504, 75] on button "There are new threads available. Refresh the grid to view the latest updates." at bounding box center [1513, 75] width 23 height 23
click at [900, 115] on icon at bounding box center [900, 117] width 11 height 10
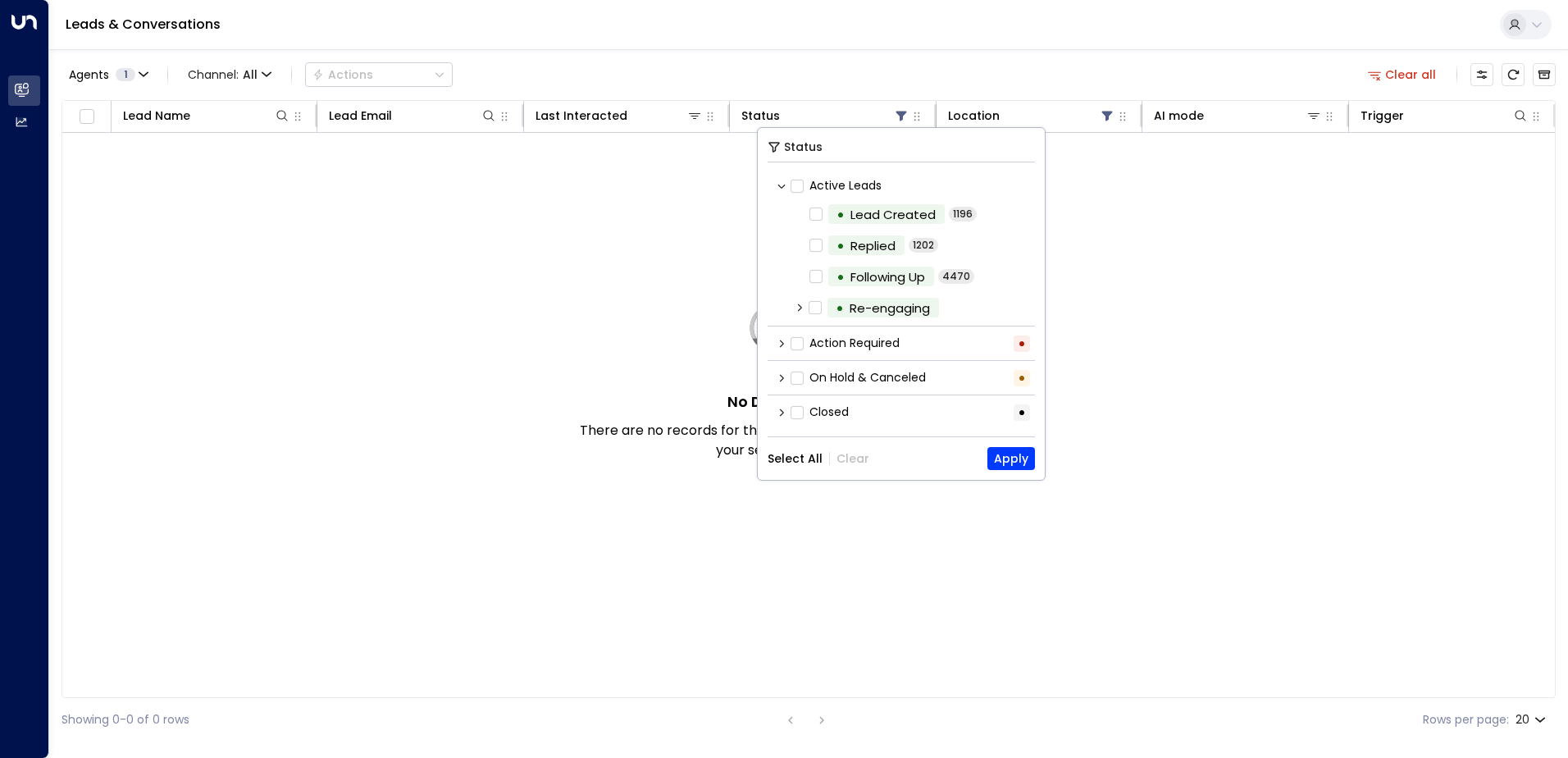
click at [813, 457] on button "Select All" at bounding box center [794, 458] width 55 height 13
click at [1024, 459] on button "Apply" at bounding box center [1011, 458] width 48 height 23
